Goal: Task Accomplishment & Management: Manage account settings

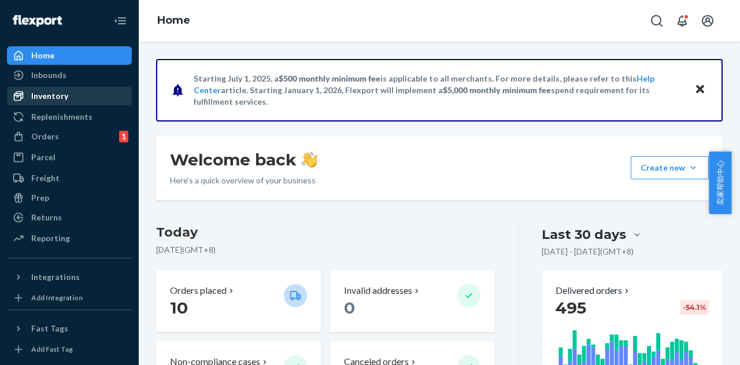
click at [69, 98] on div "Inventory" at bounding box center [69, 96] width 123 height 16
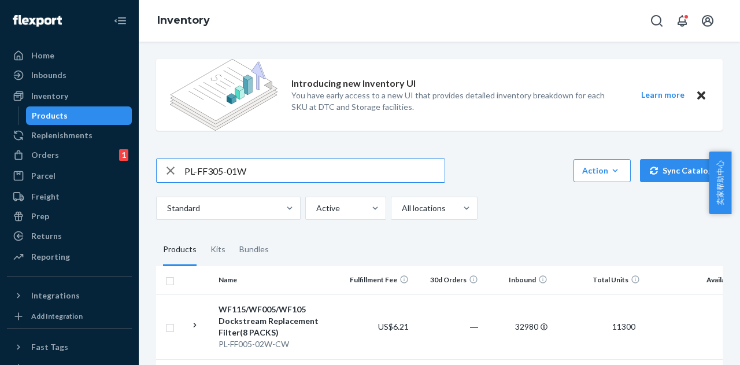
type input "PL-FF305-01W"
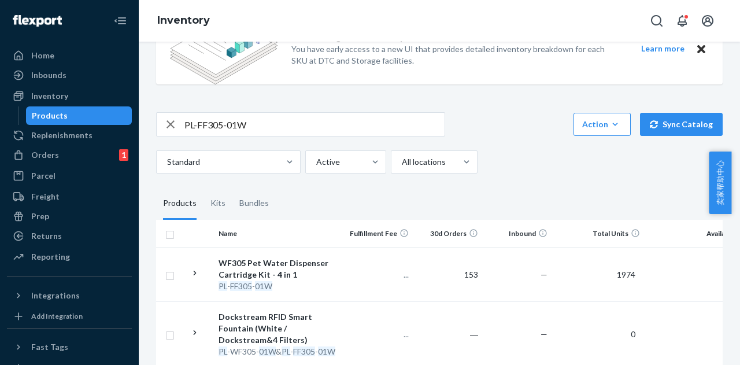
scroll to position [116, 0]
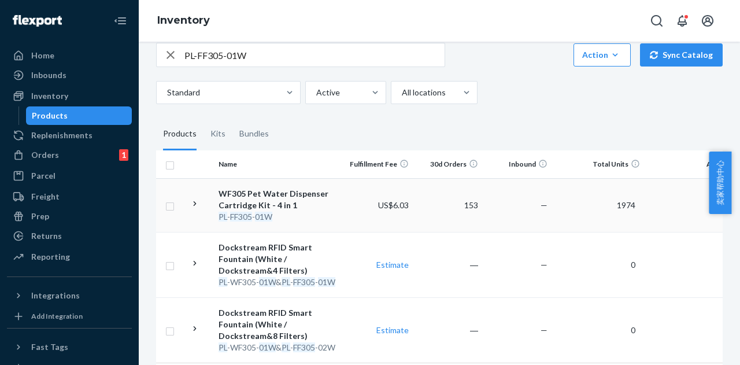
click at [271, 192] on div "WF305 Pet Water Dispenser Cartridge Kit - 4 in 1" at bounding box center [279, 199] width 121 height 23
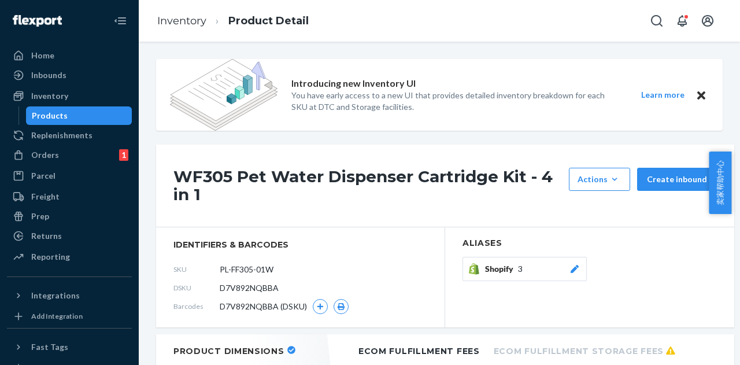
scroll to position [116, 0]
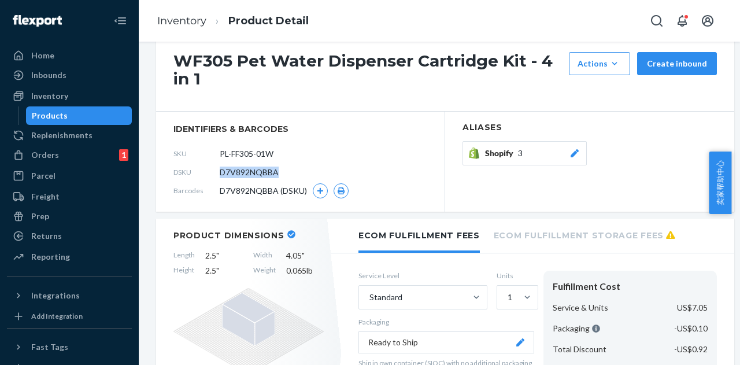
drag, startPoint x: 280, startPoint y: 170, endPoint x: 219, endPoint y: 175, distance: 61.5
click at [219, 175] on div "DSKU D7V892NQBBA" at bounding box center [301, 172] width 254 height 19
click at [411, 103] on div "WF305 Pet Water Dispenser Cartridge Kit - 4 in 1 Actions Add components Hide Re…" at bounding box center [445, 70] width 578 height 83
drag, startPoint x: 398, startPoint y: 108, endPoint x: 346, endPoint y: 95, distance: 53.7
click at [346, 97] on div "WF305 Pet Water Dispenser Cartridge Kit - 4 in 1 Actions Add components Hide Re…" at bounding box center [445, 70] width 578 height 83
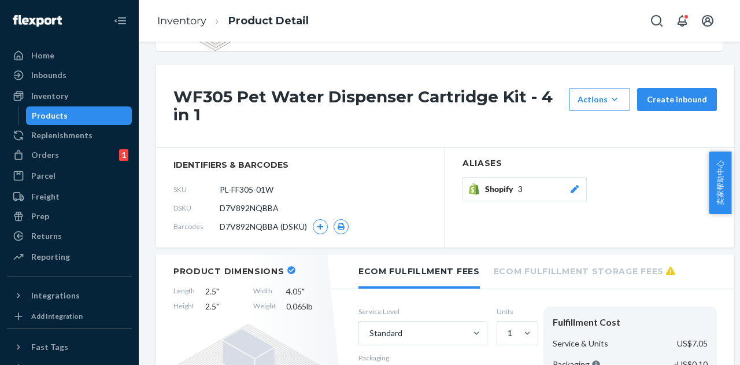
scroll to position [174, 0]
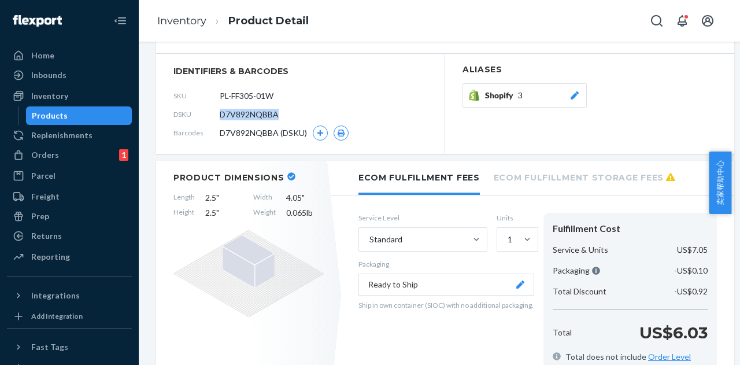
copy div "D7V892NQBBA"
drag, startPoint x: 282, startPoint y: 112, endPoint x: 216, endPoint y: 115, distance: 66.0
click at [216, 115] on div "DSKU D7V892NQBBA" at bounding box center [301, 114] width 254 height 19
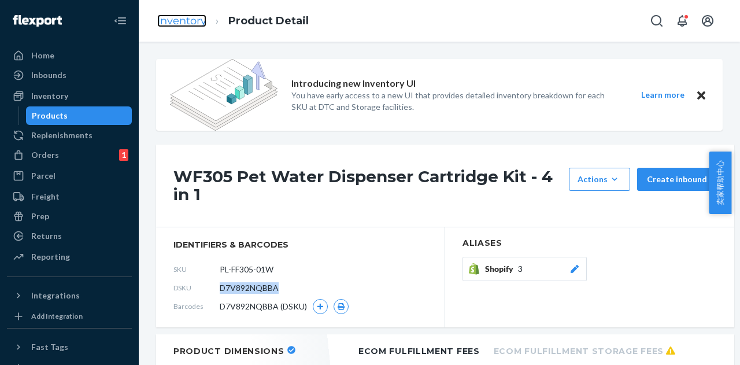
click at [184, 20] on link "Inventory" at bounding box center [181, 20] width 49 height 13
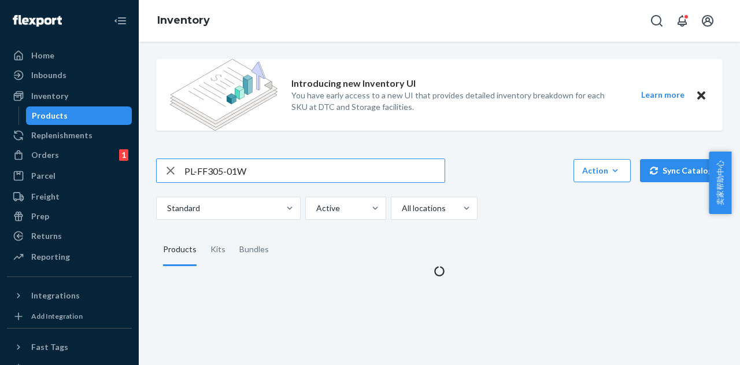
drag, startPoint x: 261, startPoint y: 165, endPoint x: 198, endPoint y: 175, distance: 63.8
click at [198, 175] on input "PL-FF305-01W" at bounding box center [314, 170] width 260 height 23
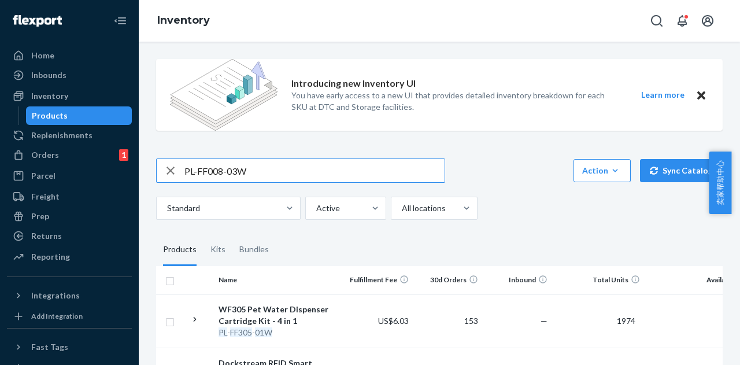
click at [339, 159] on input "PL-FF008-03W" at bounding box center [314, 170] width 260 height 23
type input "PL-FF008-03W"
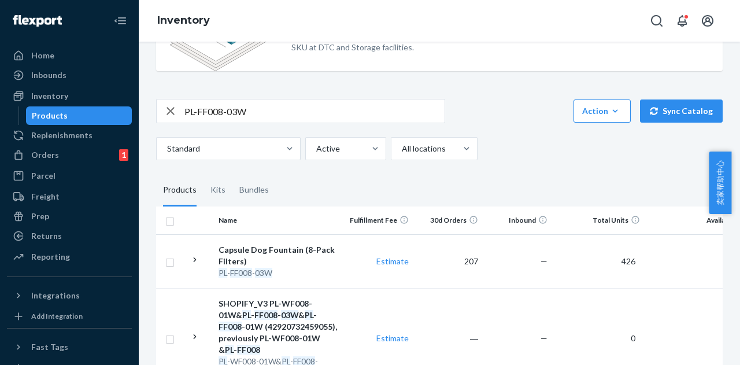
scroll to position [58, 0]
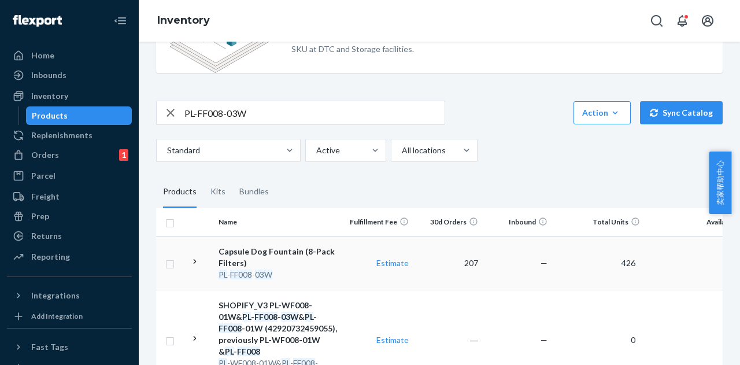
click at [327, 256] on div "Capsule Dog Fountain (8-Pack Filters)" at bounding box center [279, 257] width 121 height 23
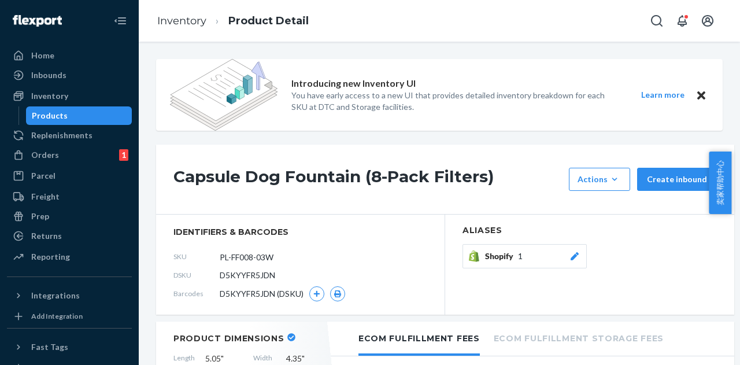
scroll to position [58, 0]
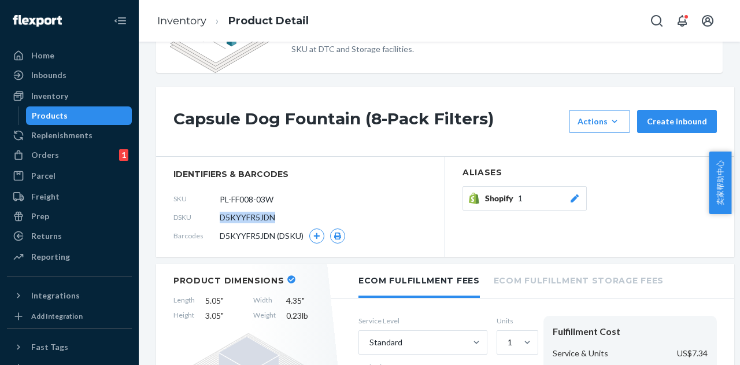
drag, startPoint x: 278, startPoint y: 219, endPoint x: 213, endPoint y: 222, distance: 65.4
click at [213, 222] on div "DSKU D5KYYFR5JDN" at bounding box center [301, 217] width 254 height 19
copy div "D5KYYFR5JDN"
click at [40, 149] on div "Orders 1" at bounding box center [69, 155] width 123 height 16
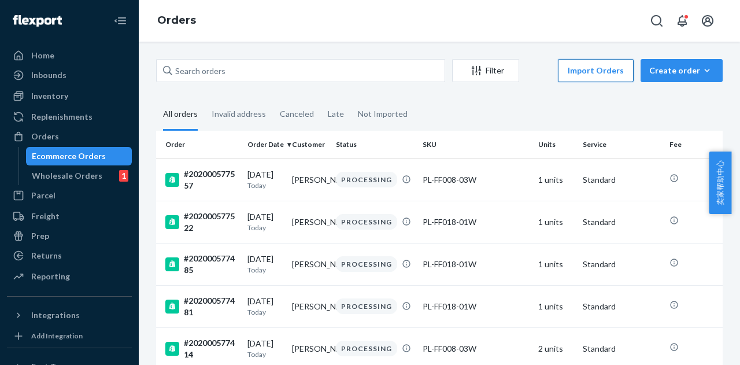
click at [584, 72] on button "Import Orders" at bounding box center [596, 70] width 76 height 23
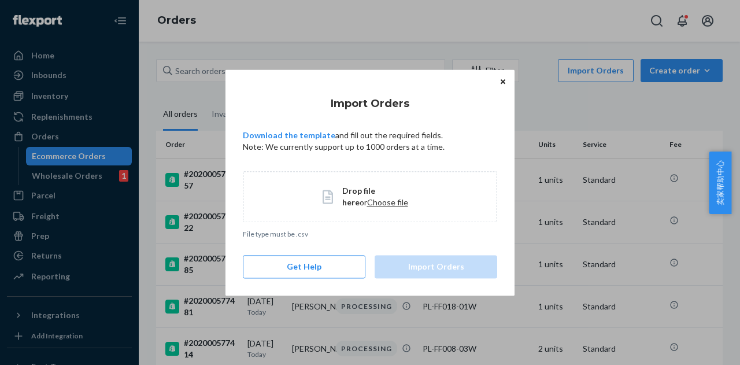
click at [367, 198] on span "Choose file" at bounding box center [387, 202] width 41 height 10
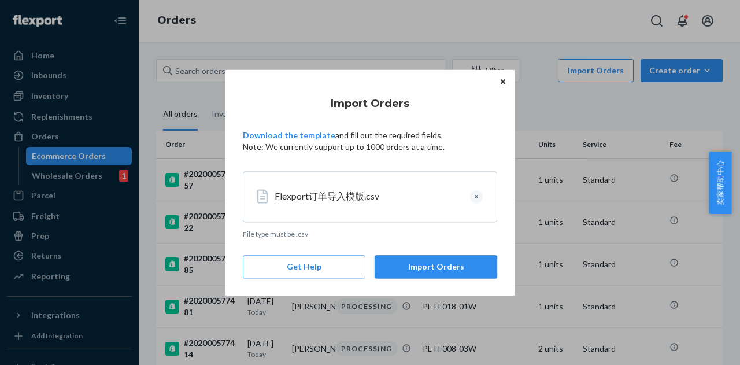
click at [381, 260] on button "Import Orders" at bounding box center [436, 266] width 123 height 23
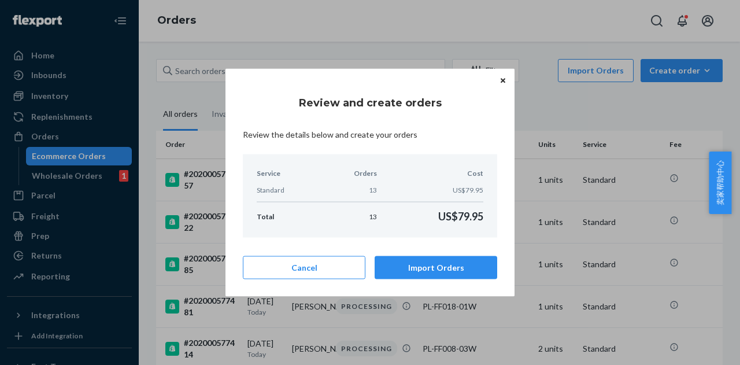
click at [381, 259] on button "Import Orders" at bounding box center [436, 267] width 123 height 23
